Goal: Information Seeking & Learning: Learn about a topic

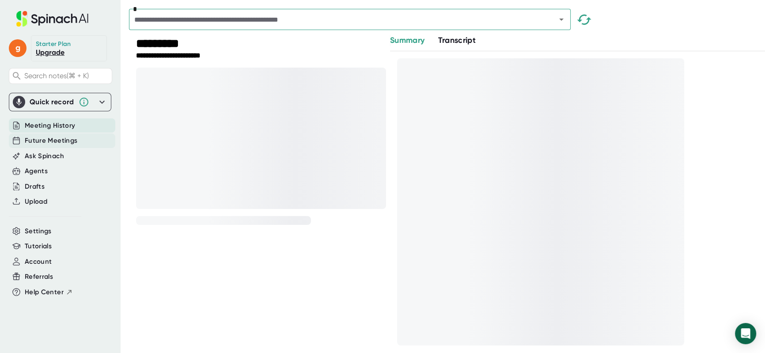
click at [71, 146] on div "Future Meetings" at bounding box center [62, 140] width 106 height 15
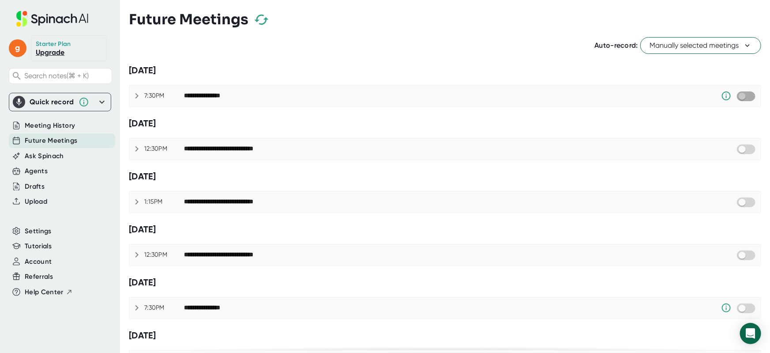
click at [743, 98] on input "checkbox" at bounding box center [742, 96] width 25 height 8
click at [744, 98] on input "checkbox" at bounding box center [750, 96] width 25 height 8
checkbox input "true"
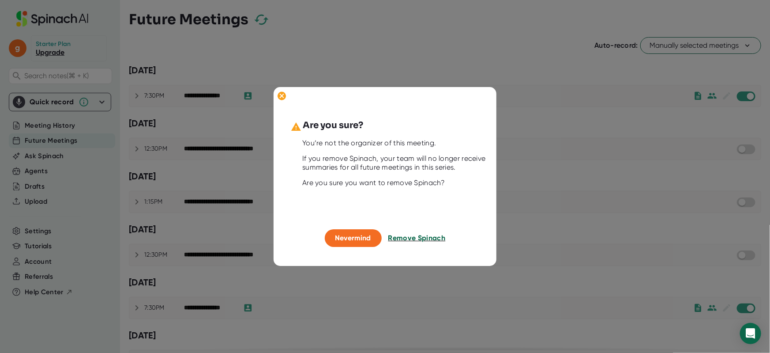
click at [399, 240] on span "Remove Spinach" at bounding box center [417, 238] width 57 height 8
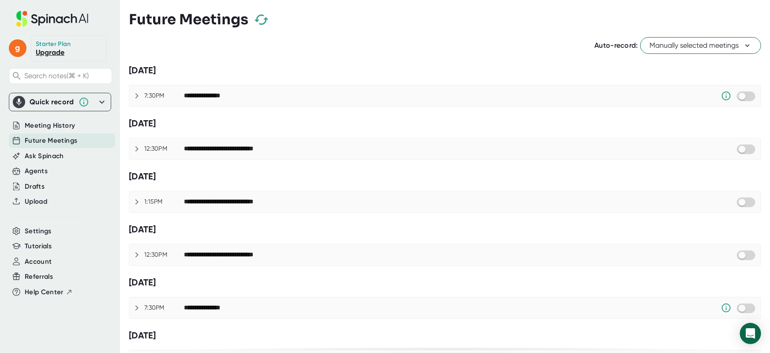
click at [266, 23] on icon "button" at bounding box center [261, 19] width 15 height 15
click at [433, 78] on div "Monday, August 25th" at bounding box center [445, 70] width 633 height 15
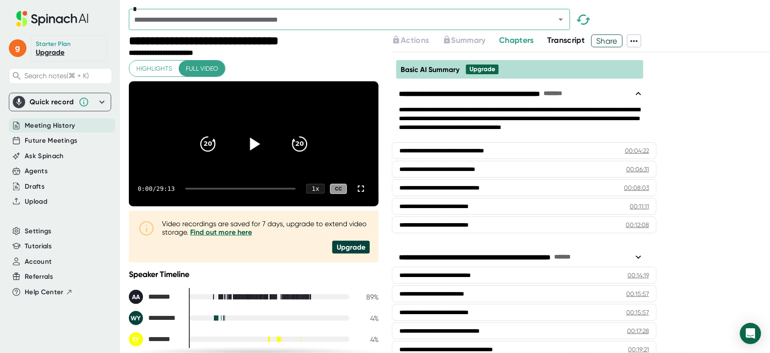
click at [251, 150] on icon at bounding box center [255, 143] width 10 height 13
click at [361, 197] on div at bounding box center [361, 189] width 18 height 18
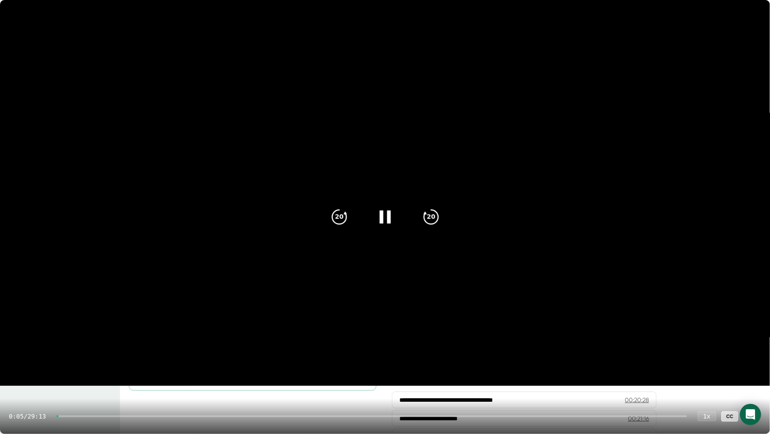
click at [78, 352] on div at bounding box center [372, 416] width 631 height 2
click at [91, 352] on div at bounding box center [372, 416] width 631 height 2
click at [112, 352] on div "1:14 / 29:13 1 x CC" at bounding box center [385, 415] width 770 height 35
click at [115, 352] on div "1:15 / 29:13 1 x CC" at bounding box center [385, 415] width 770 height 35
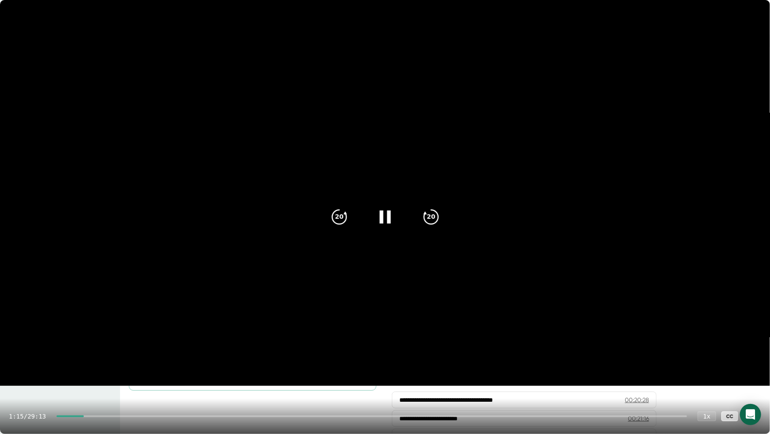
click at [118, 352] on div at bounding box center [372, 416] width 631 height 2
click at [133, 352] on div at bounding box center [372, 416] width 631 height 2
click at [151, 352] on div at bounding box center [372, 416] width 631 height 2
click at [111, 352] on div at bounding box center [101, 416] width 88 height 2
click at [762, 352] on div "2:13 / 29:13 1 x CC" at bounding box center [385, 415] width 770 height 35
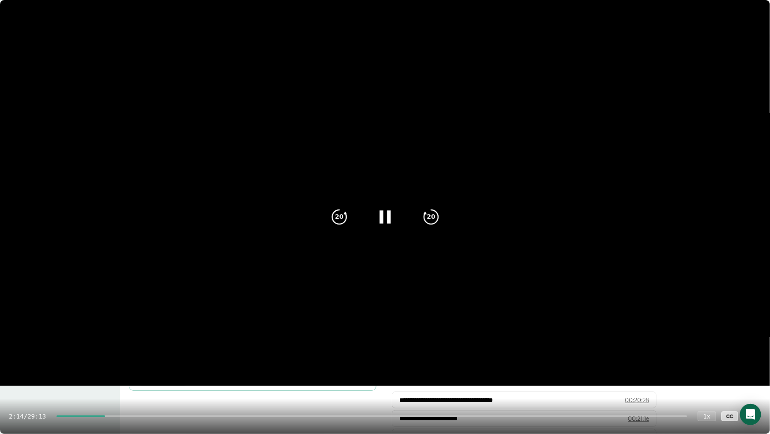
click at [757, 352] on icon at bounding box center [753, 416] width 11 height 11
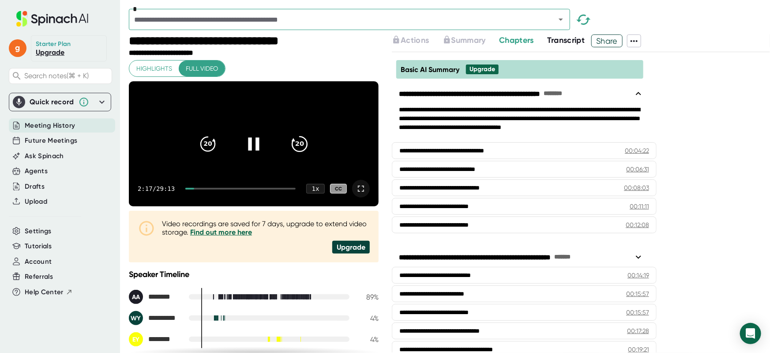
click at [305, 155] on icon "20" at bounding box center [300, 144] width 22 height 22
click at [211, 202] on div "2:40 / 29:13 1 x CC" at bounding box center [254, 188] width 250 height 35
click at [211, 199] on div "2:41 / 29:13 1 x CC" at bounding box center [254, 188] width 250 height 35
click at [211, 189] on div at bounding box center [240, 189] width 110 height 2
click at [356, 194] on icon at bounding box center [361, 188] width 11 height 11
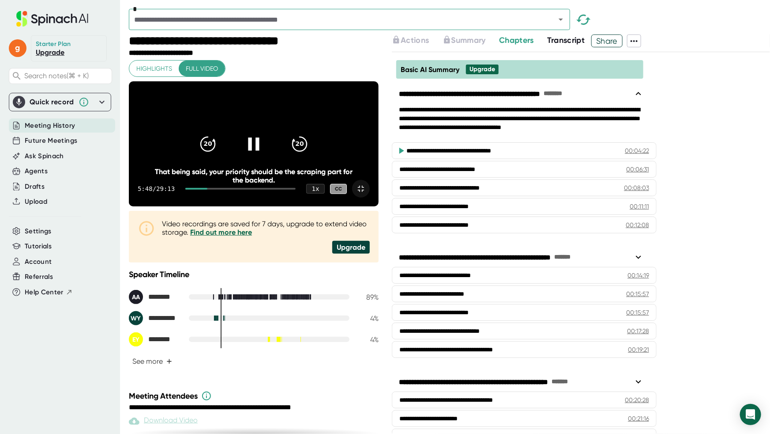
click at [210, 189] on div at bounding box center [240, 189] width 110 height 2
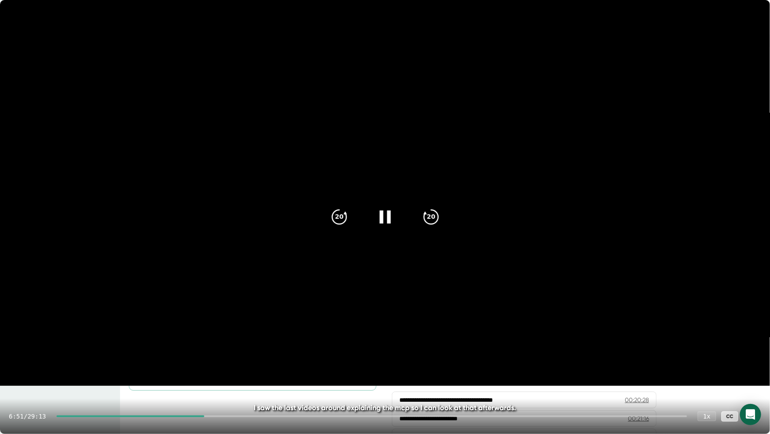
click at [221, 352] on div at bounding box center [372, 416] width 631 height 2
click at [224, 352] on div at bounding box center [372, 416] width 631 height 2
click at [262, 352] on div "7:29 / 29:13 1 x CC" at bounding box center [385, 415] width 770 height 35
click at [272, 352] on div "7:29 / 29:13 1 x CC" at bounding box center [385, 415] width 770 height 35
click at [272, 352] on div "7:30 / 29:13 1 x CC" at bounding box center [385, 415] width 770 height 35
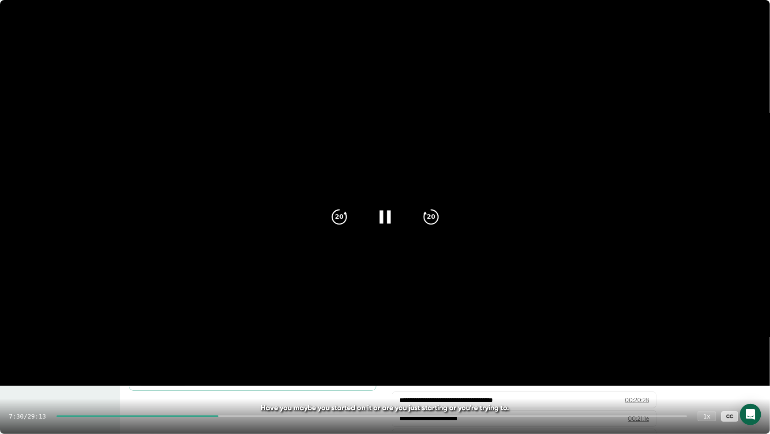
click at [273, 352] on div at bounding box center [372, 416] width 631 height 2
click at [306, 352] on div at bounding box center [373, 416] width 627 height 2
click at [313, 352] on div "11:15 / 29:13 1 x CC" at bounding box center [385, 415] width 770 height 35
click at [339, 352] on div at bounding box center [373, 416] width 627 height 2
click at [356, 352] on div at bounding box center [373, 416] width 627 height 2
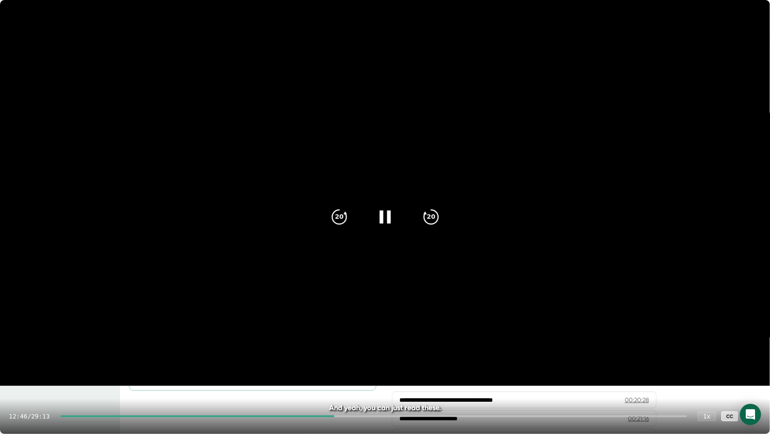
click at [395, 352] on div "12:46 / 29:13 1 x CC" at bounding box center [385, 415] width 770 height 35
click at [394, 352] on div at bounding box center [373, 416] width 627 height 2
click at [434, 352] on div "15:23 / 29:13 1 x CC" at bounding box center [385, 415] width 770 height 35
click at [434, 352] on div "15:24 / 29:13 1 x CC" at bounding box center [385, 415] width 770 height 35
click at [431, 352] on div "15:24 / 29:13 1 x CC" at bounding box center [385, 415] width 770 height 35
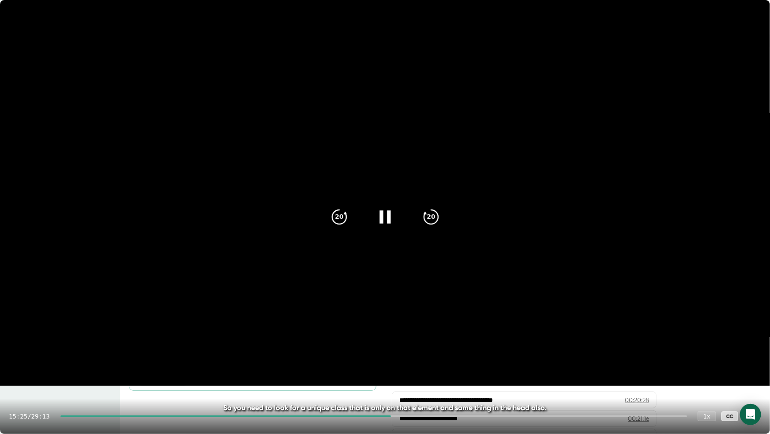
click at [419, 352] on div at bounding box center [373, 416] width 627 height 2
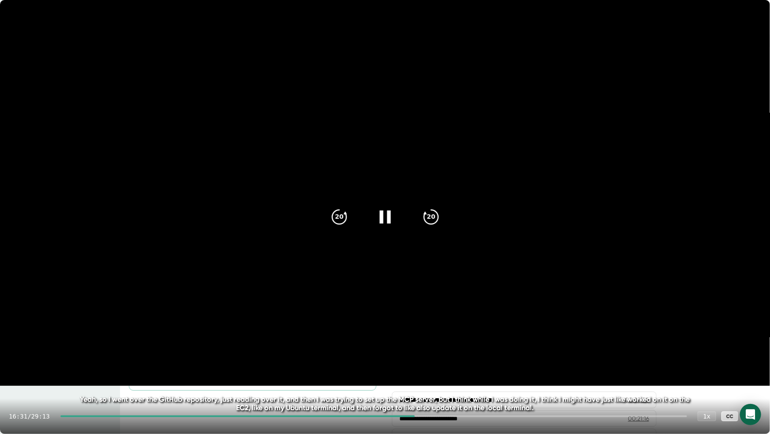
click at [418, 352] on div "16:31 / 29:13 1 x CC" at bounding box center [385, 415] width 770 height 35
click at [440, 352] on div at bounding box center [373, 416] width 627 height 2
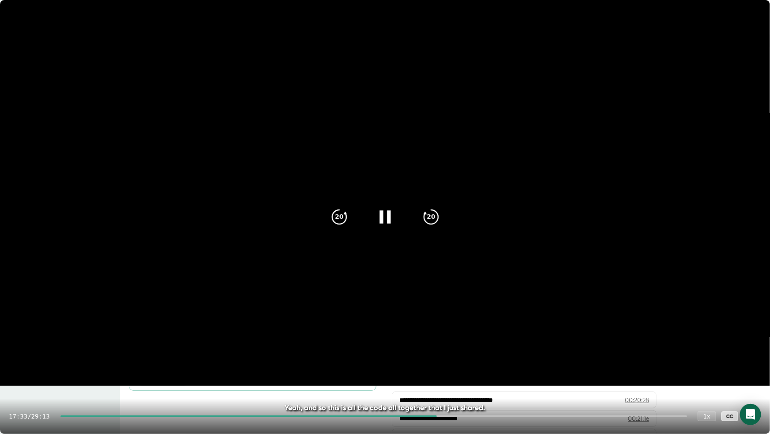
click at [453, 352] on div "17:33 / 29:13 1 x CC" at bounding box center [385, 415] width 770 height 35
click at [472, 352] on div "17:33 / 29:13 1 x CC" at bounding box center [385, 415] width 770 height 35
click at [479, 352] on div "17:34 / 29:13 1 x CC" at bounding box center [385, 415] width 770 height 35
click at [481, 352] on div "17:34 / 29:13 1 x CC" at bounding box center [385, 415] width 770 height 35
click at [478, 352] on div "17:36 / 29:13 1 x CC" at bounding box center [385, 415] width 770 height 35
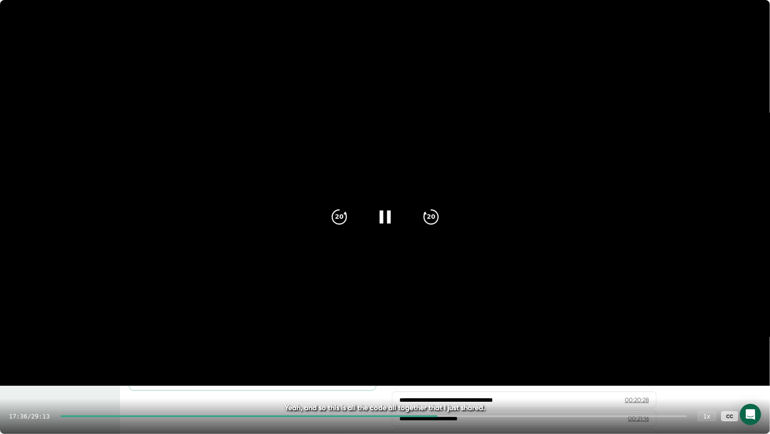
click at [477, 352] on div at bounding box center [373, 416] width 627 height 2
click at [502, 352] on div at bounding box center [373, 416] width 627 height 2
click at [545, 352] on div "20:26 / 29:13 1 x CC" at bounding box center [385, 415] width 770 height 35
click at [547, 352] on div "20:27 / 29:13 1 x CC" at bounding box center [385, 415] width 770 height 35
click at [547, 352] on div at bounding box center [373, 416] width 627 height 2
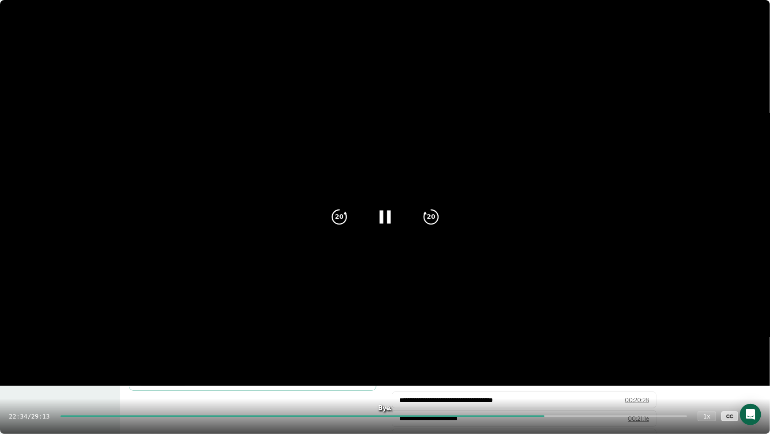
click at [562, 352] on div at bounding box center [373, 416] width 627 height 2
click at [580, 352] on div at bounding box center [373, 416] width 627 height 2
click at [631, 352] on div "24:08 / 29:13 1 x CC" at bounding box center [385, 415] width 770 height 35
click at [634, 352] on div at bounding box center [373, 416] width 627 height 2
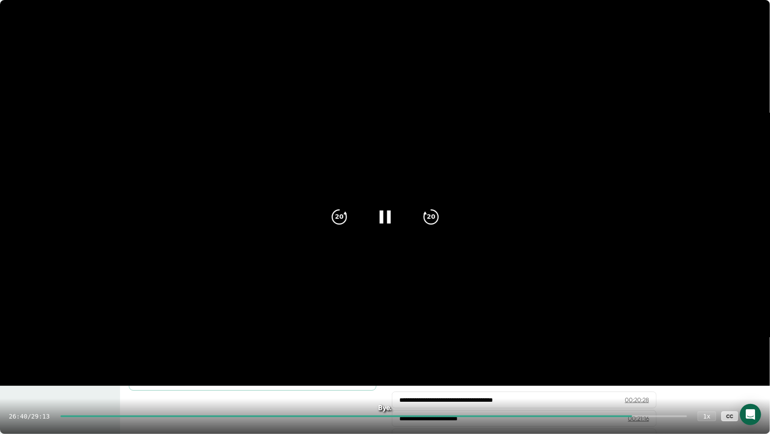
click at [758, 352] on icon at bounding box center [753, 416] width 11 height 11
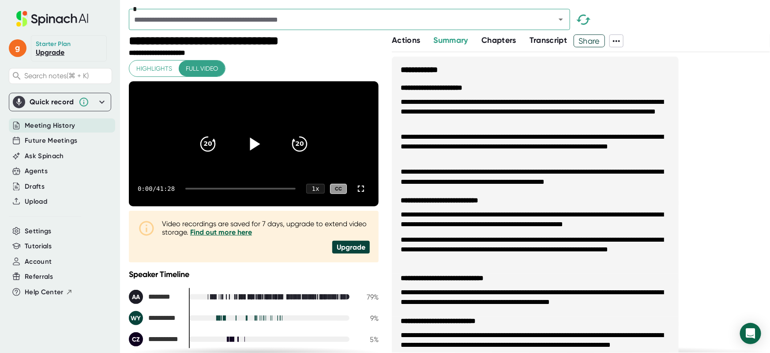
click at [251, 150] on icon at bounding box center [255, 143] width 10 height 13
click at [356, 194] on icon at bounding box center [361, 188] width 11 height 11
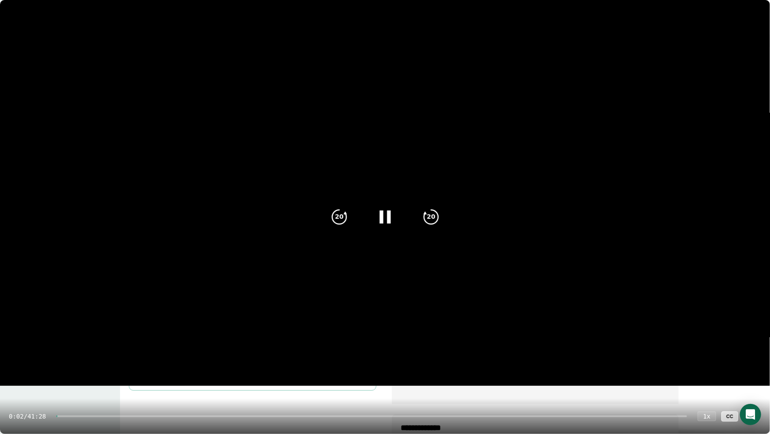
click at [110, 352] on div at bounding box center [372, 416] width 631 height 2
click at [144, 352] on div "3:03 / 41:28 1 x CC" at bounding box center [385, 415] width 770 height 35
click at [150, 352] on div "3:03 / 41:28 1 x CC" at bounding box center [385, 415] width 770 height 35
click at [163, 352] on div "3:03 / 41:28 1 x CC" at bounding box center [385, 415] width 770 height 35
click at [163, 352] on div at bounding box center [372, 416] width 631 height 2
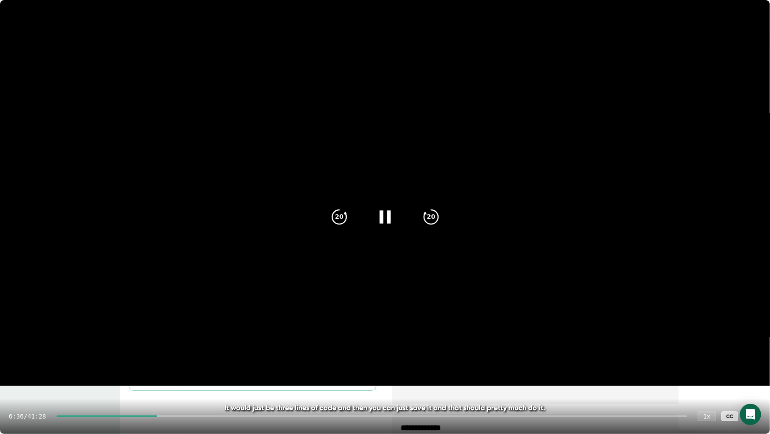
click at [188, 352] on div at bounding box center [372, 416] width 631 height 2
click at [210, 352] on div at bounding box center [372, 416] width 631 height 2
click at [234, 352] on div at bounding box center [372, 416] width 631 height 2
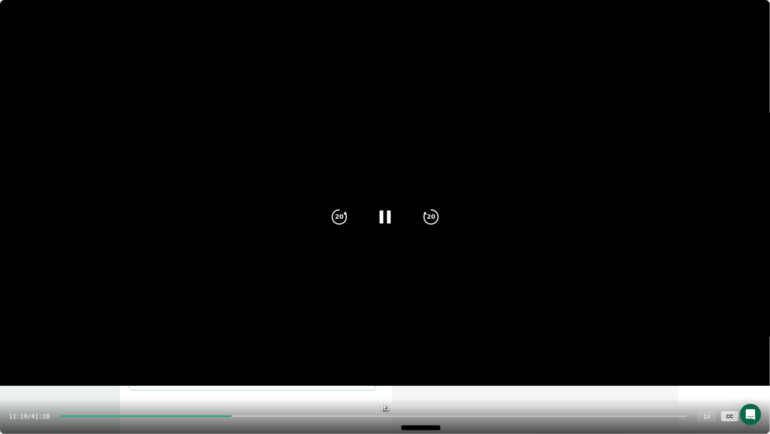
click at [257, 352] on div at bounding box center [373, 416] width 627 height 2
click at [266, 352] on div "12:38 / 41:28 1 x CC" at bounding box center [385, 415] width 770 height 35
click at [276, 352] on div at bounding box center [373, 416] width 627 height 2
click at [287, 352] on div at bounding box center [373, 416] width 627 height 2
click at [302, 352] on div "14:39 / 41:28 1 x CC" at bounding box center [385, 415] width 770 height 35
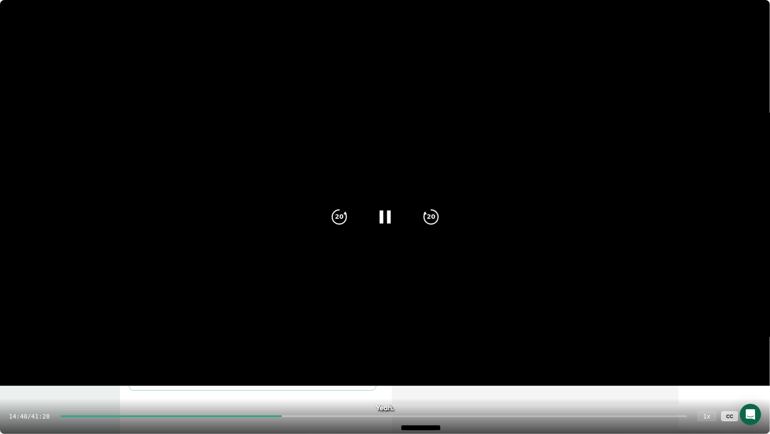
click at [324, 352] on div "14:40 / 41:28 1 x CC" at bounding box center [385, 415] width 770 height 35
click at [306, 352] on div at bounding box center [373, 416] width 627 height 2
click at [316, 352] on div at bounding box center [373, 416] width 627 height 2
click at [332, 352] on div at bounding box center [373, 416] width 627 height 2
click at [342, 352] on div at bounding box center [373, 416] width 627 height 2
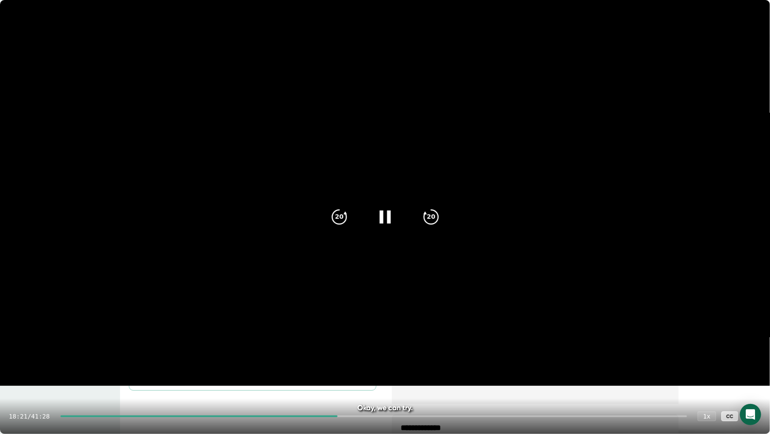
click at [368, 352] on div "18:21 / 41:28 1 x CC" at bounding box center [385, 415] width 770 height 35
click at [370, 352] on div at bounding box center [373, 416] width 627 height 2
click at [395, 352] on div at bounding box center [373, 416] width 627 height 2
click at [417, 352] on div at bounding box center [373, 416] width 627 height 2
click at [439, 352] on div at bounding box center [373, 416] width 627 height 2
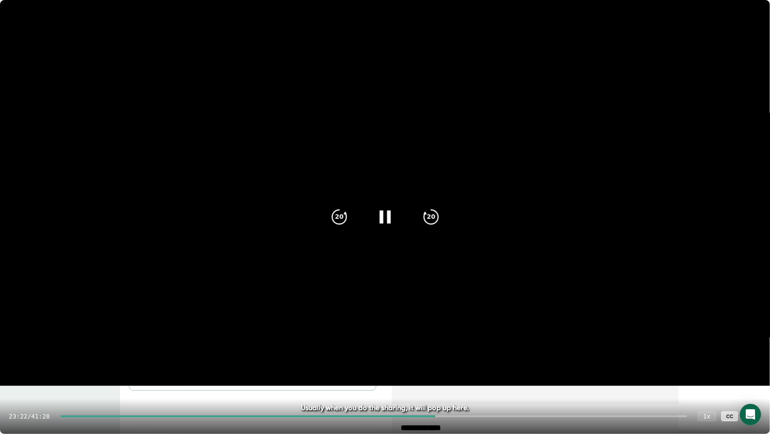
click at [457, 352] on div at bounding box center [373, 416] width 627 height 2
click at [491, 352] on div "26:03 / 41:28 1 x CC" at bounding box center [385, 415] width 770 height 35
click at [522, 352] on div "26:04 / 41:28 1 x CC" at bounding box center [385, 415] width 770 height 35
click at [483, 352] on div "26:04 / 41:28 1 x CC" at bounding box center [385, 415] width 770 height 35
click at [490, 352] on div "26:05 / 41:28 1 x CC" at bounding box center [385, 415] width 770 height 35
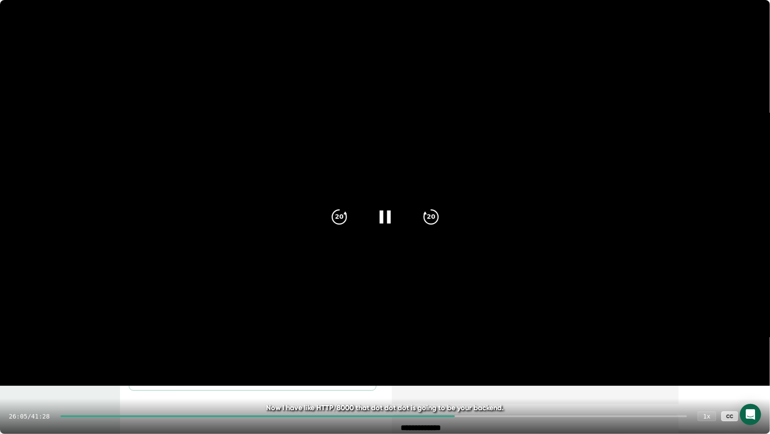
click at [476, 352] on div at bounding box center [373, 416] width 627 height 2
click at [500, 352] on div at bounding box center [373, 416] width 627 height 2
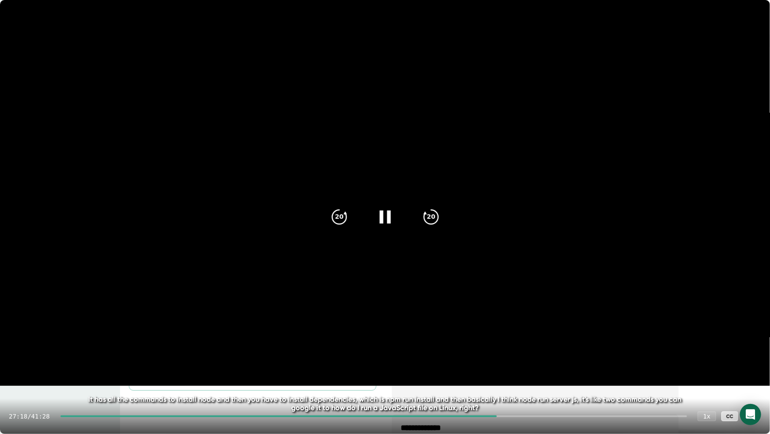
click at [512, 352] on div "27:18 / 41:28 1 x CC" at bounding box center [385, 415] width 770 height 35
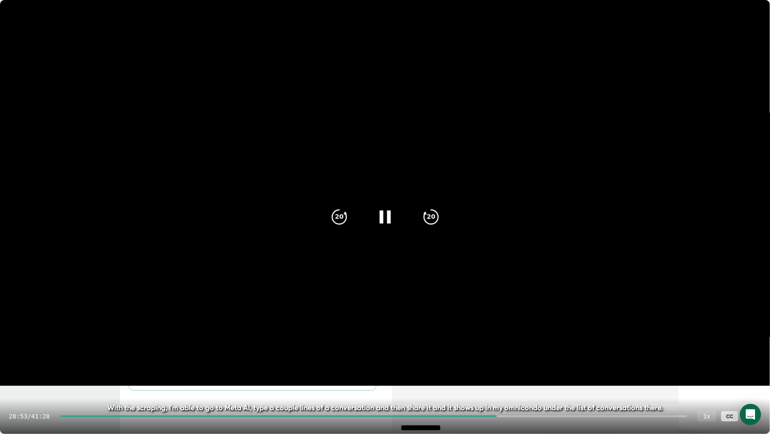
click at [545, 352] on div at bounding box center [373, 416] width 627 height 2
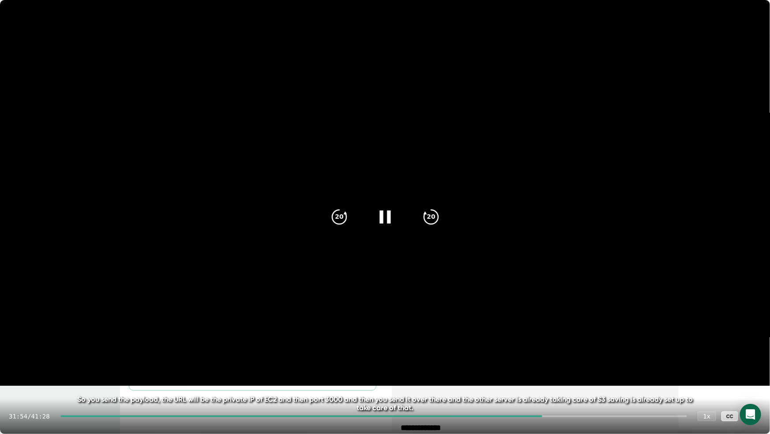
click at [576, 352] on div "31:54 / 41:28 1 x CC" at bounding box center [385, 415] width 770 height 35
click at [592, 352] on div "31:54 / 41:28 1 x CC" at bounding box center [385, 415] width 770 height 35
click at [593, 352] on div at bounding box center [373, 416] width 627 height 2
click at [623, 352] on div at bounding box center [373, 416] width 627 height 2
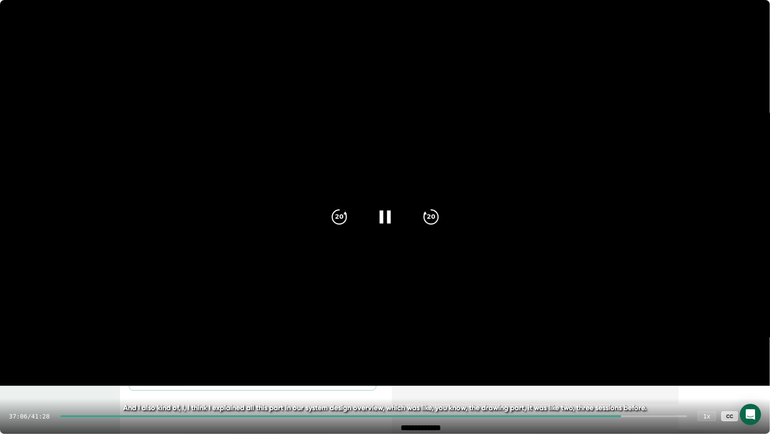
click at [643, 352] on div "37:06 / 41:28 1 x CC" at bounding box center [385, 415] width 770 height 35
click at [657, 352] on div at bounding box center [373, 416] width 627 height 2
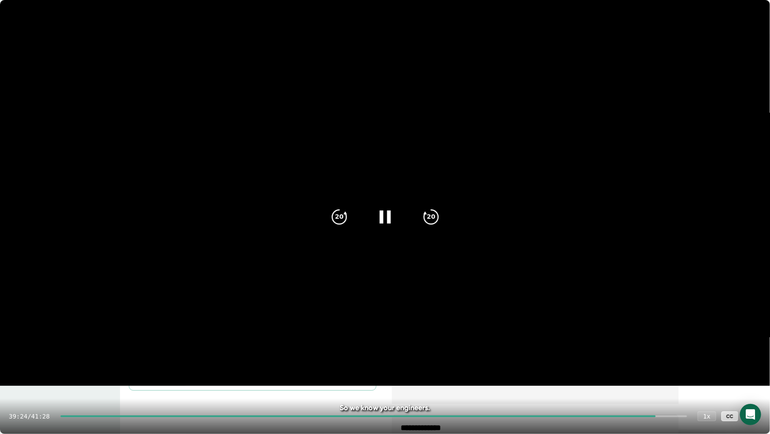
click at [665, 352] on div at bounding box center [373, 416] width 627 height 2
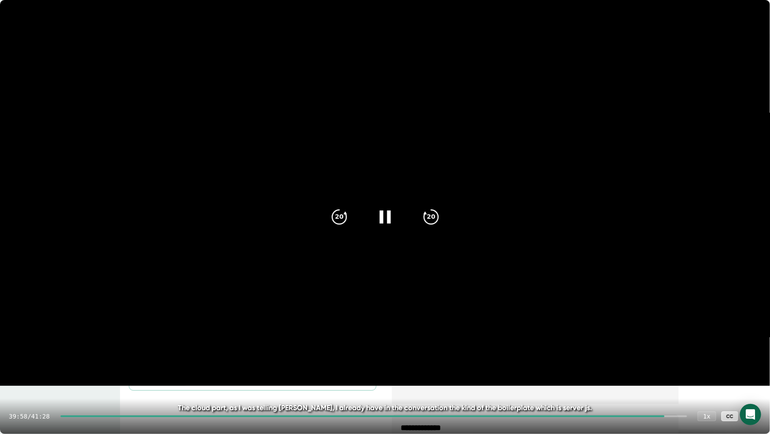
click at [752, 352] on icon at bounding box center [753, 416] width 6 height 6
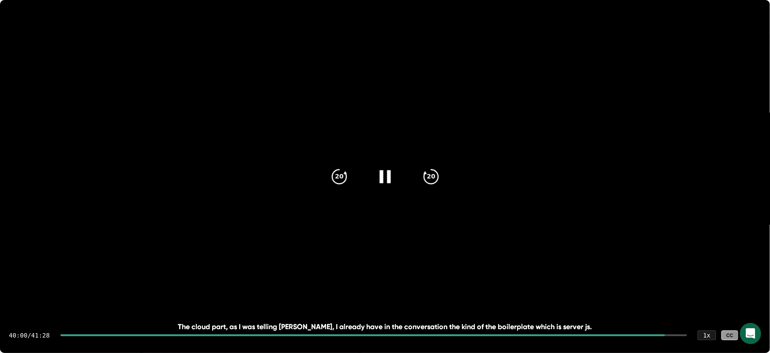
click at [374, 165] on icon at bounding box center [385, 176] width 22 height 22
